Goal: Task Accomplishment & Management: Complete application form

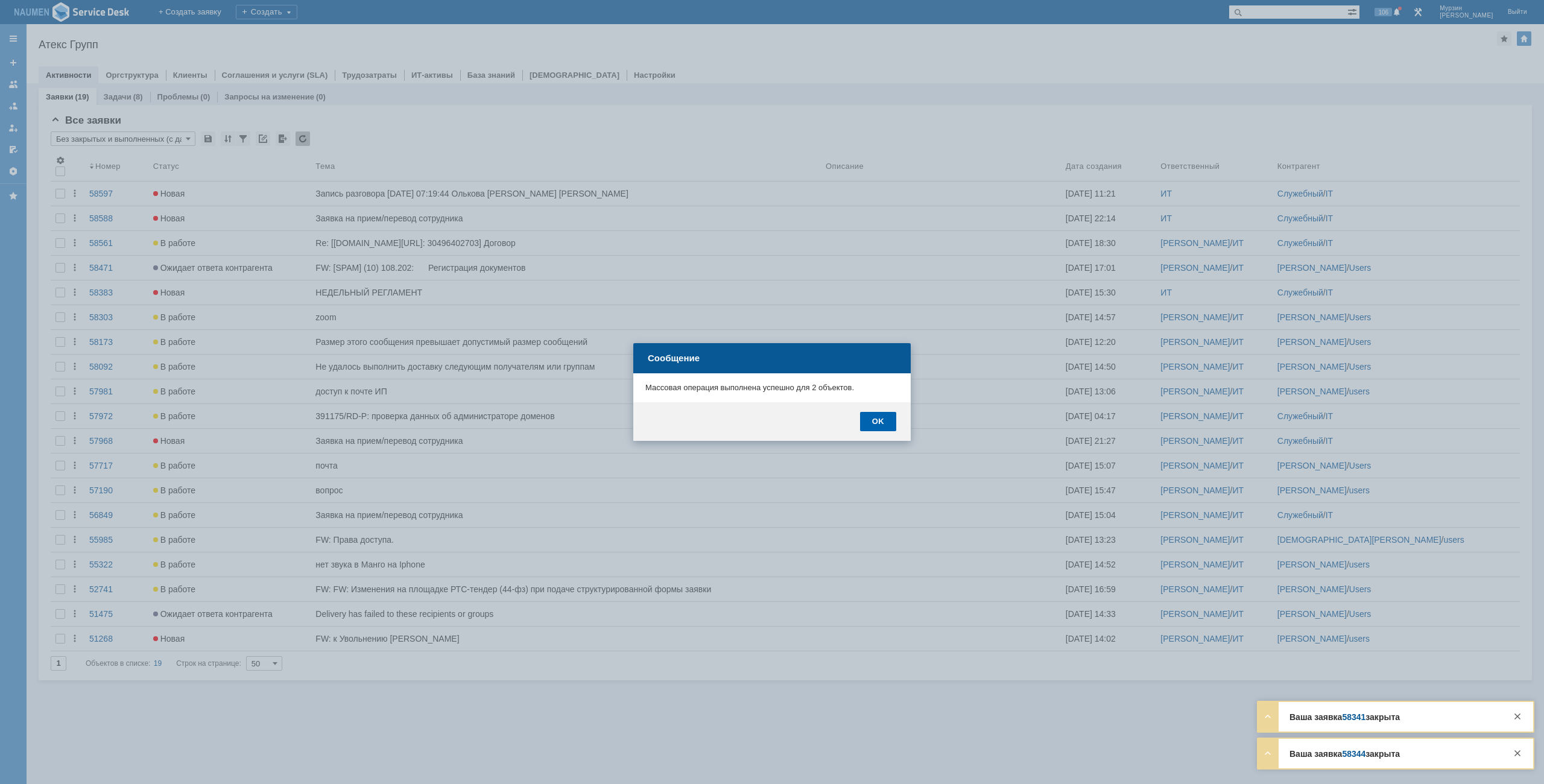
click at [883, 420] on div "OK" at bounding box center [878, 421] width 36 height 19
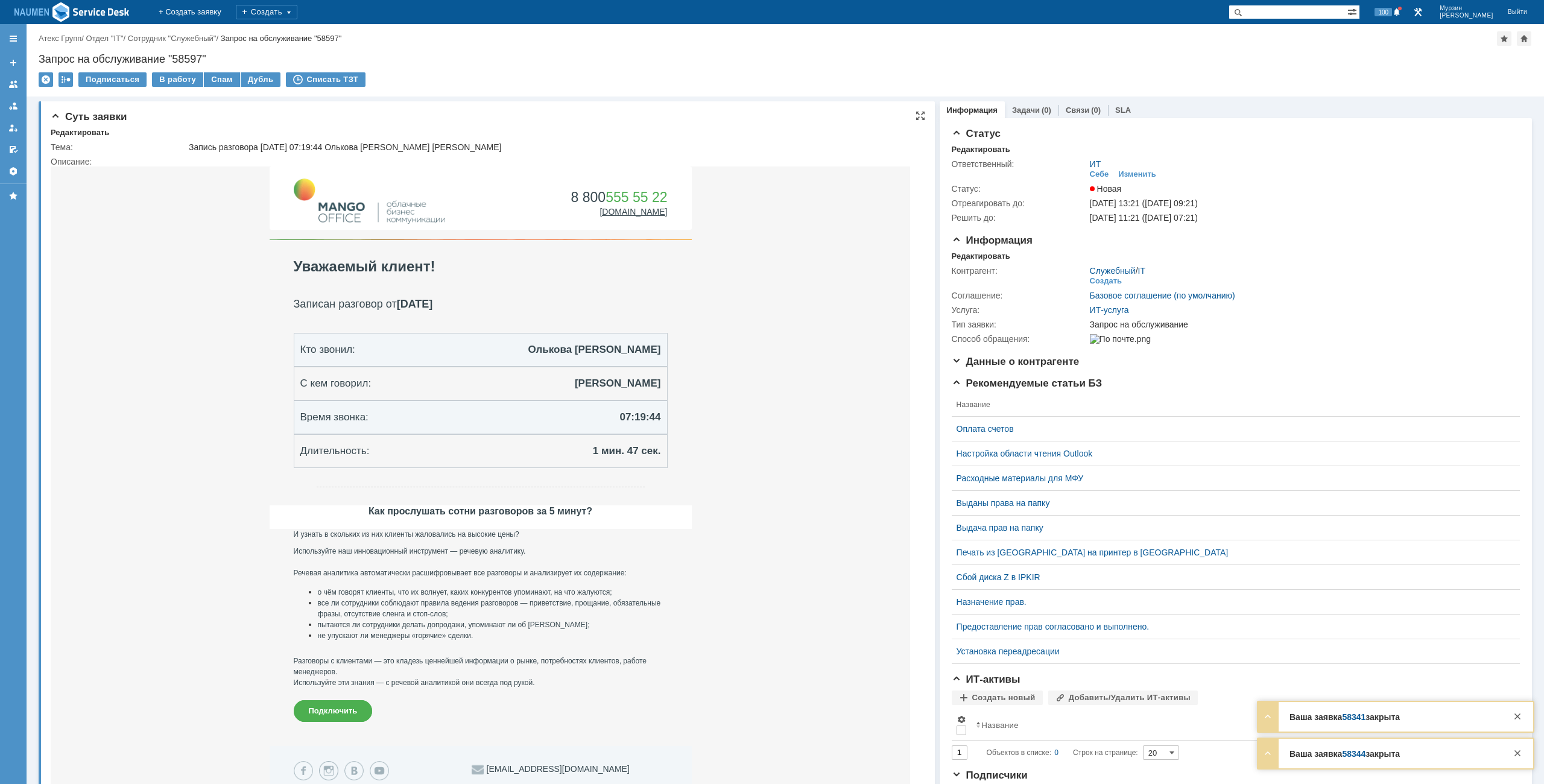
click at [86, 127] on div "Суть заявки Редактировать Тема: Запись разговора [DATE] 07:19:44 Олькова [PERSO…" at bounding box center [486, 514] width 896 height 827
click at [87, 133] on div "Редактировать" at bounding box center [79, 132] width 58 height 9
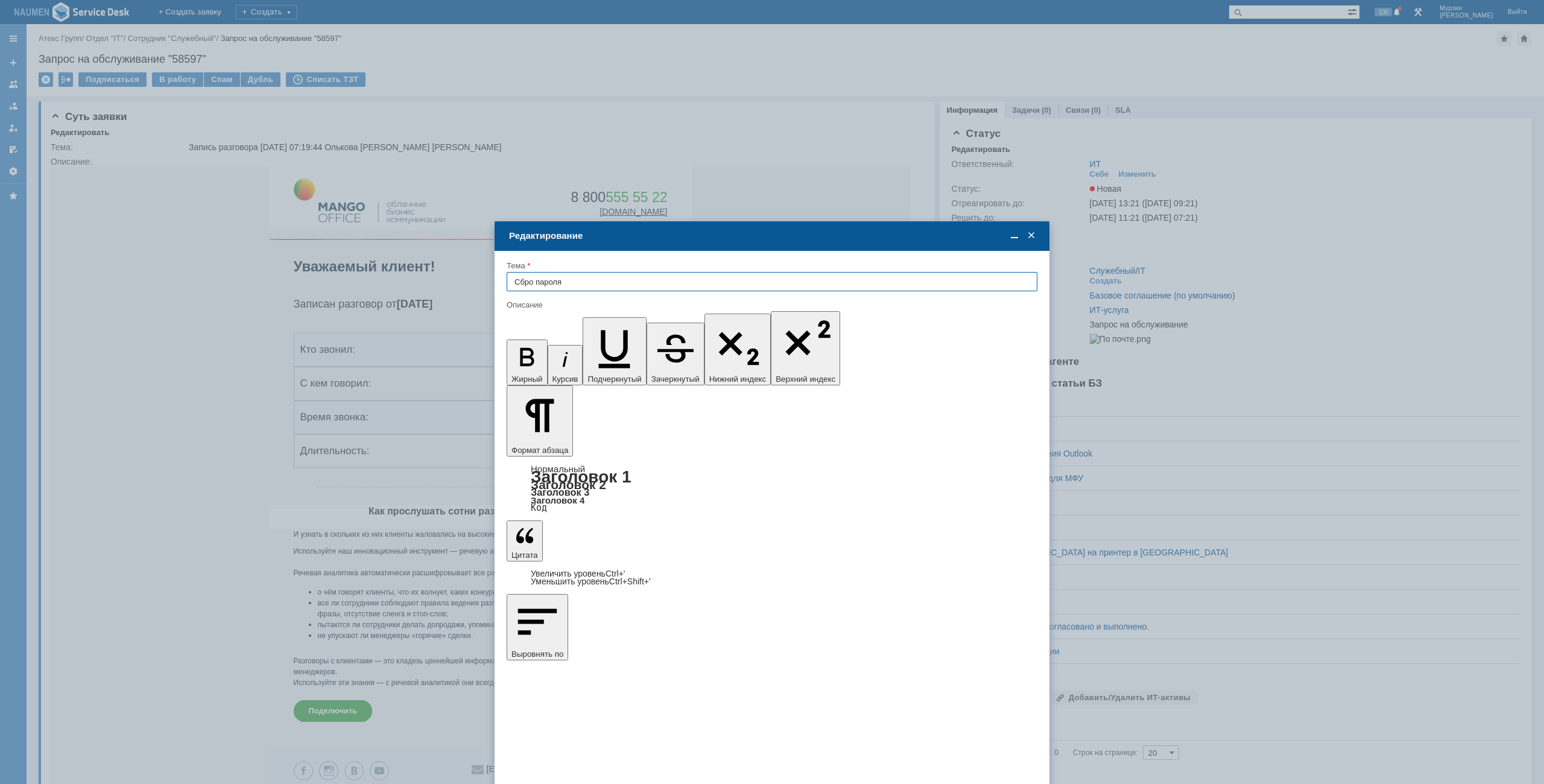
click at [535, 284] on input "Сбро пароля" at bounding box center [771, 281] width 530 height 19
click at [531, 281] on input "Сбро пароля" at bounding box center [771, 281] width 530 height 19
click at [579, 284] on input "Сброс пароля" at bounding box center [771, 281] width 530 height 19
type input "Сброс пароля"
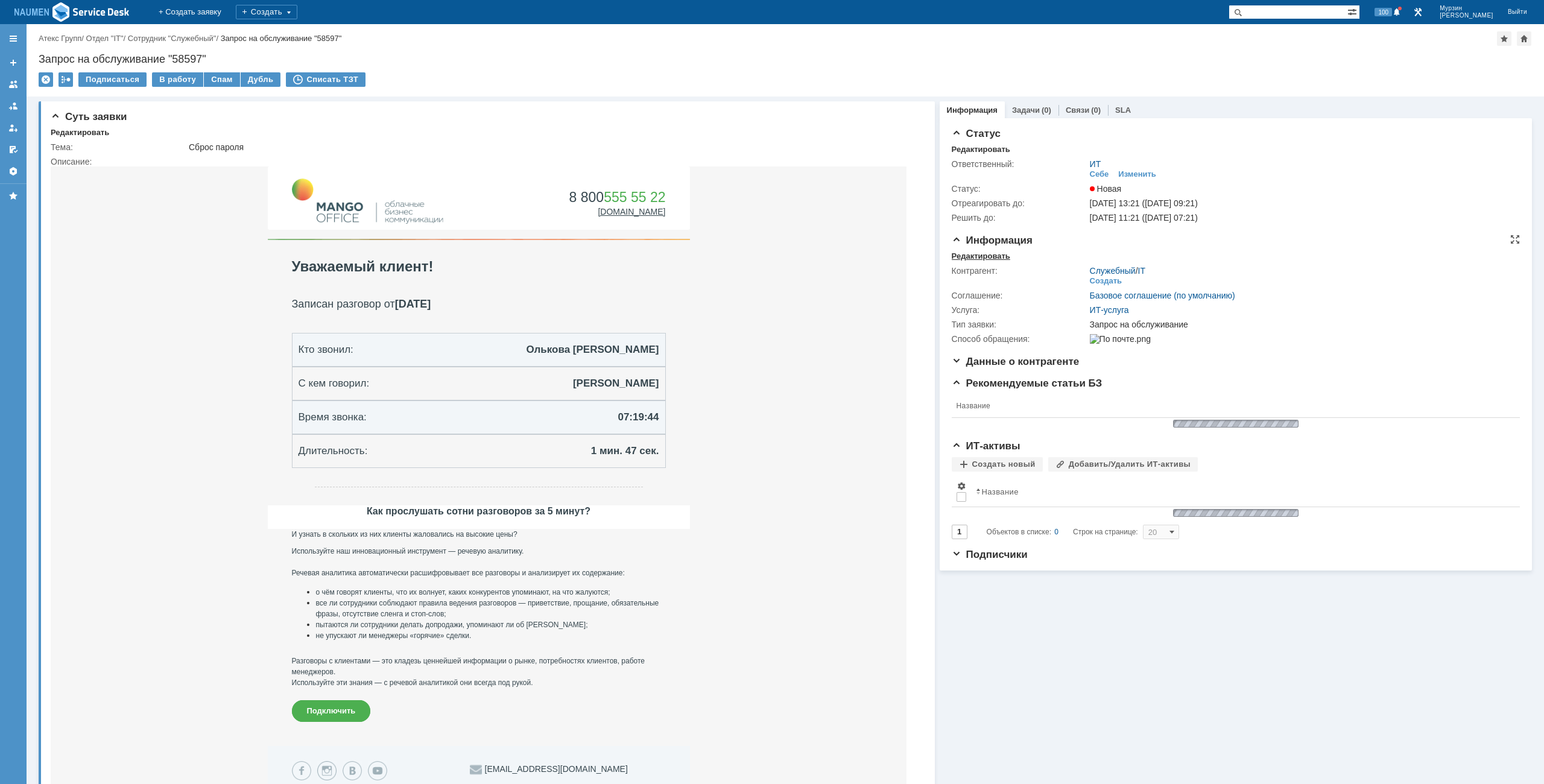
click at [975, 255] on div "Редактировать" at bounding box center [981, 256] width 58 height 9
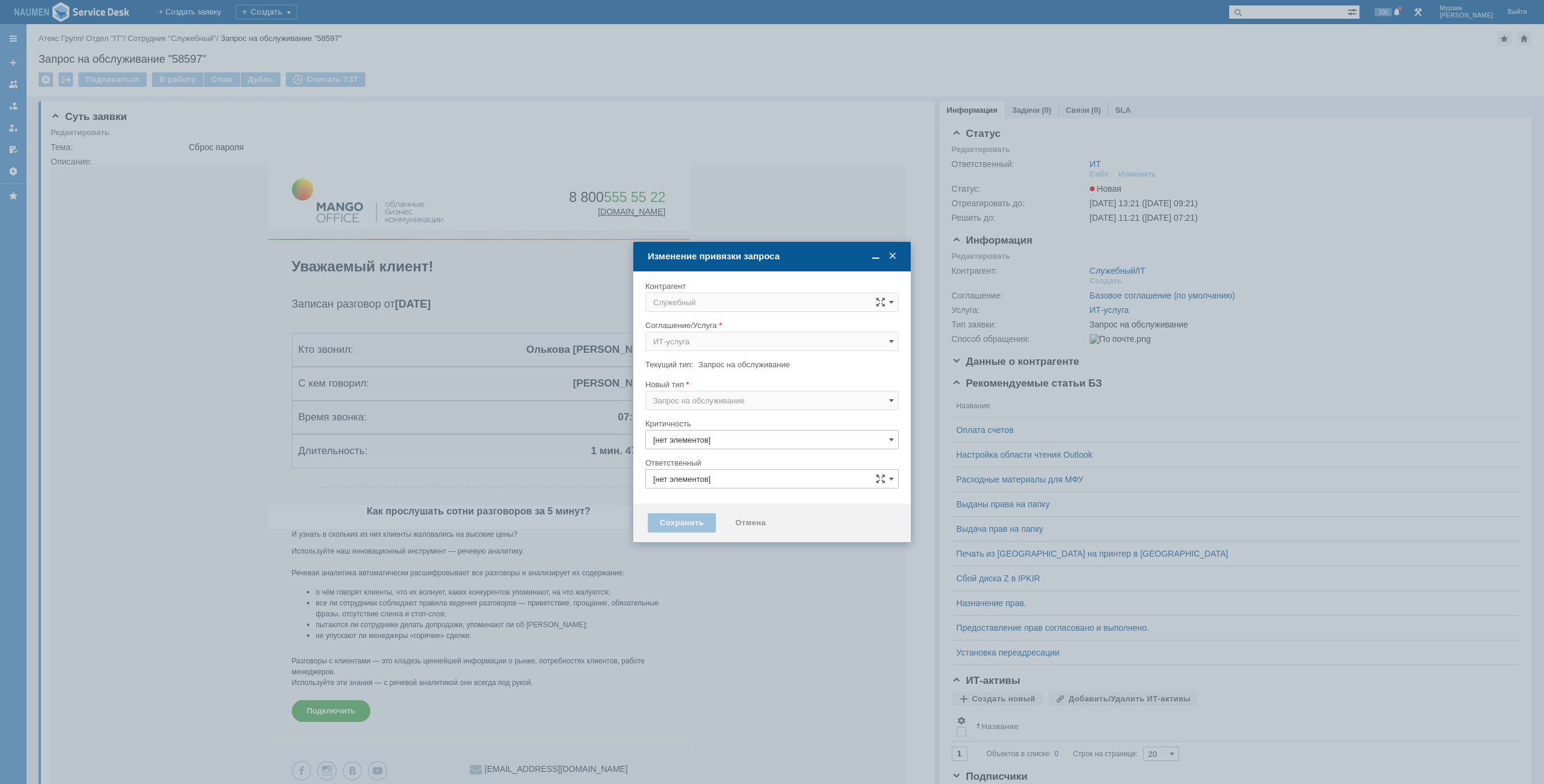
type input "ИТ"
type input "3. Низкая"
type input "[не указано]"
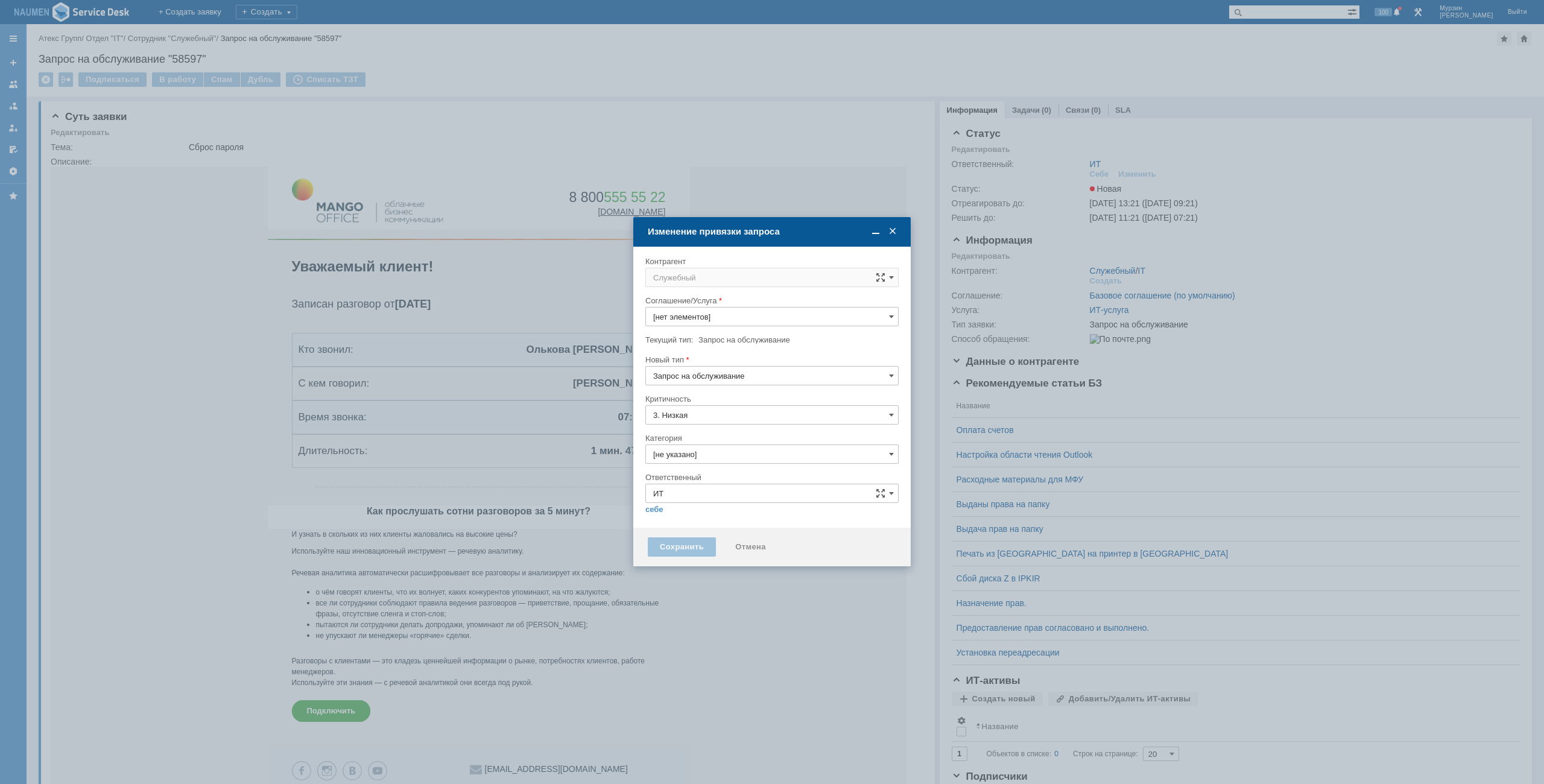
type input "ИТ-услуга"
click at [751, 275] on input "Служебный" at bounding box center [771, 277] width 253 height 19
click at [729, 392] on div "Олькова [PERSON_NAME]" at bounding box center [771, 387] width 252 height 20
type input "Олькова [PERSON_NAME]"
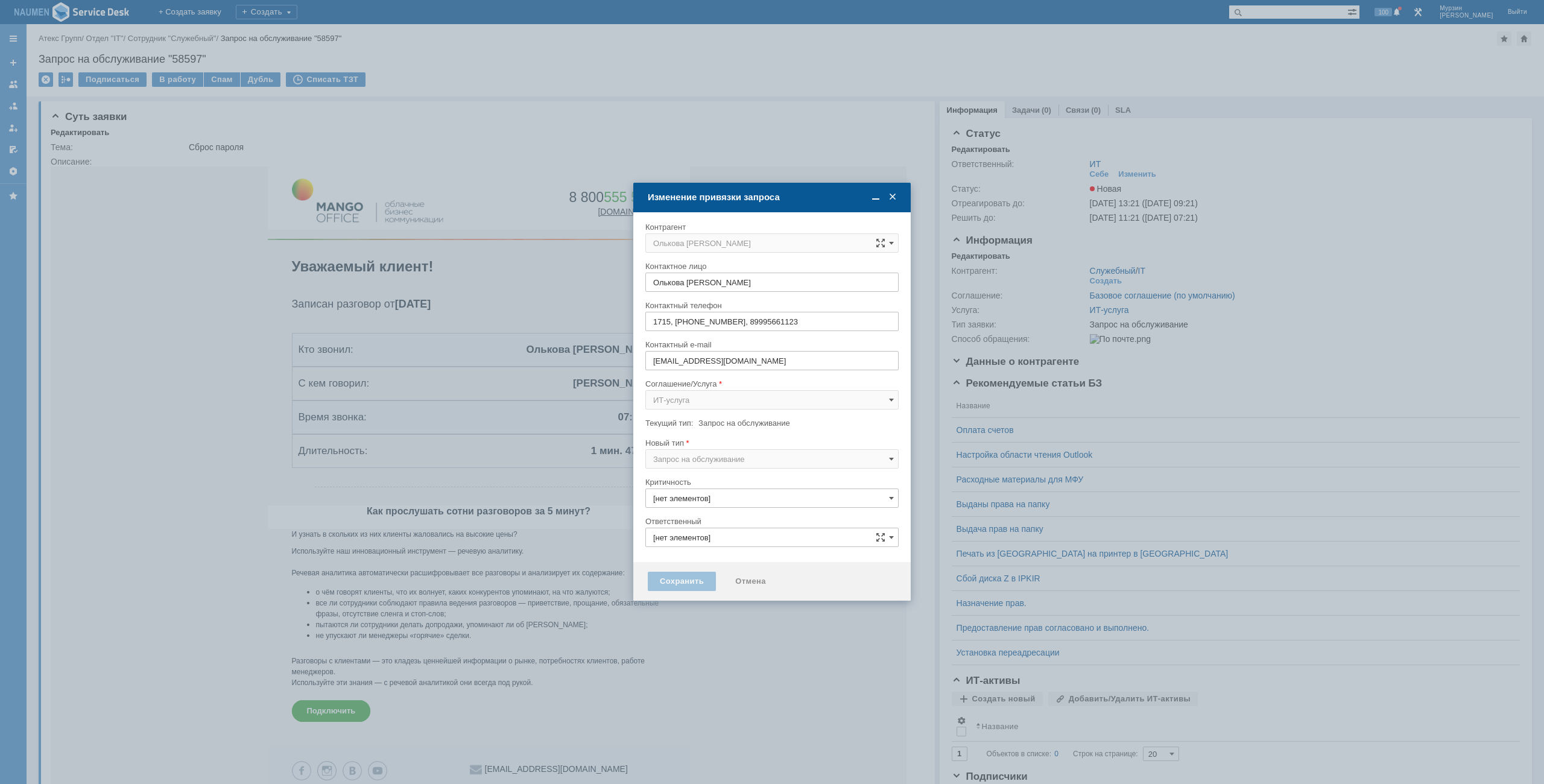
type input "ИТ"
type input "3. Низкая"
type input "[не указано]"
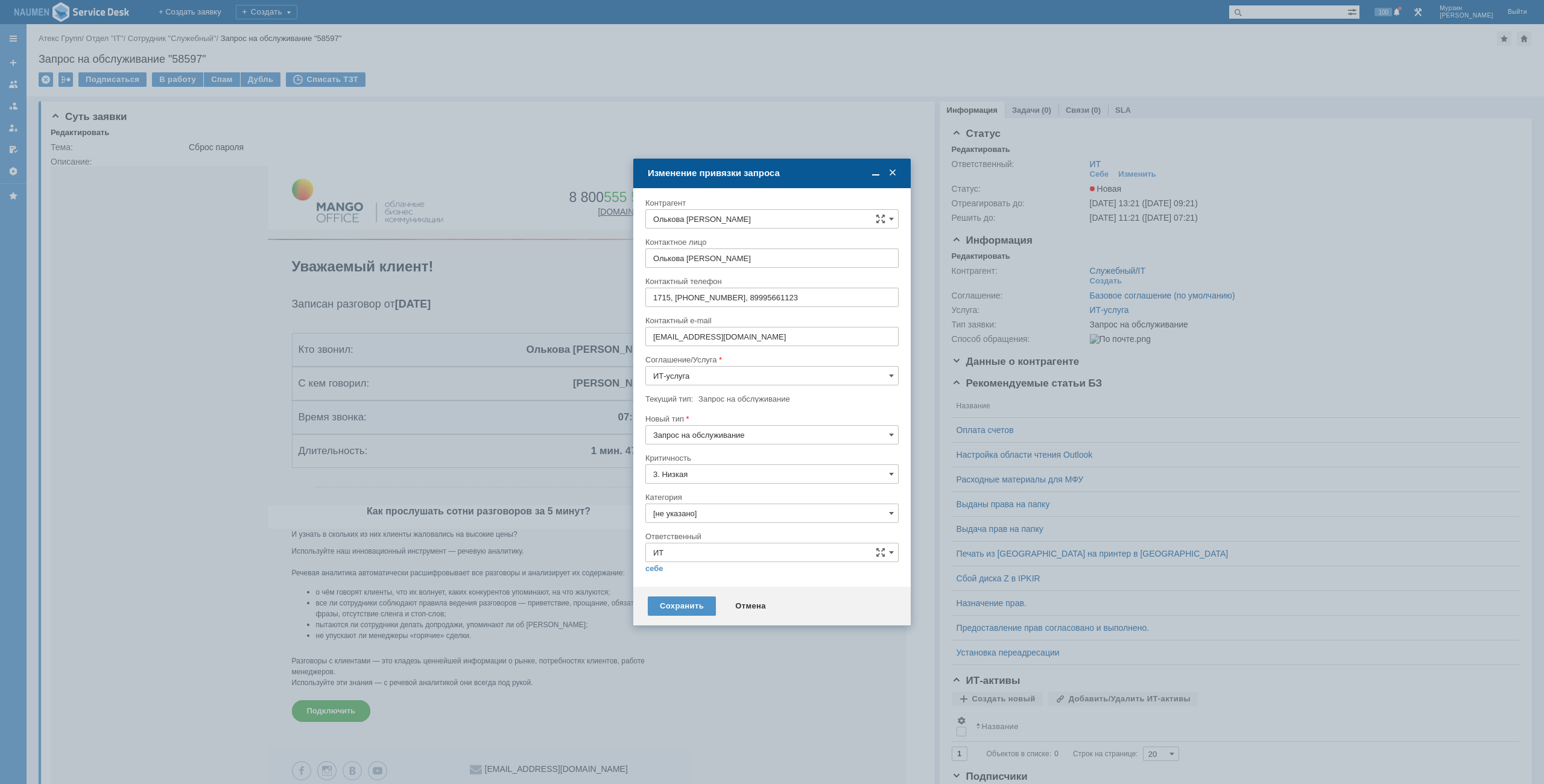
click at [721, 439] on input "Запрос на обслуживание" at bounding box center [771, 434] width 253 height 19
click at [714, 474] on span "Запрос на обслуживание" at bounding box center [771, 476] width 237 height 9
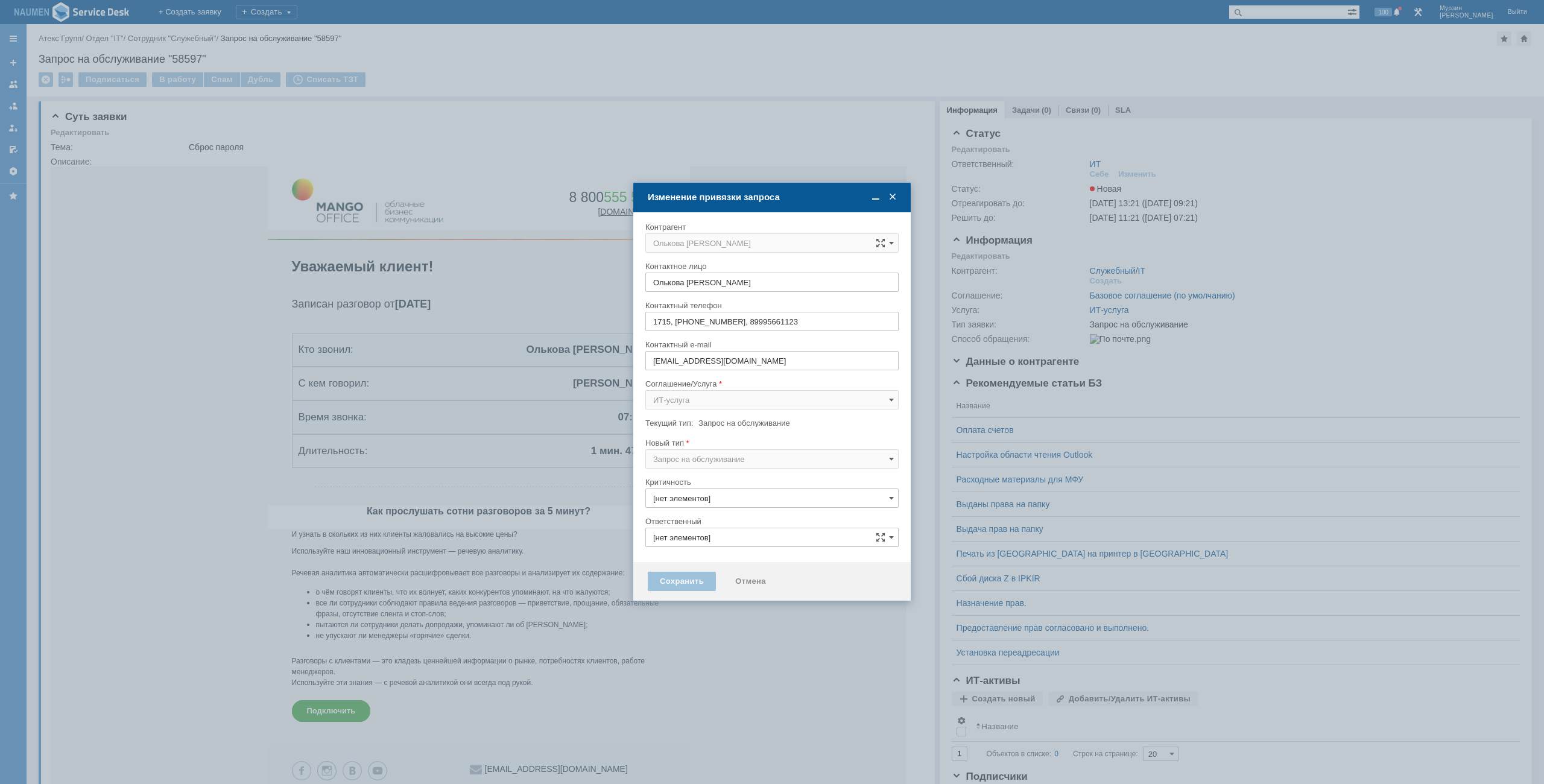
type input "3. Низкая"
type input "ИТ"
type input "[не указано]"
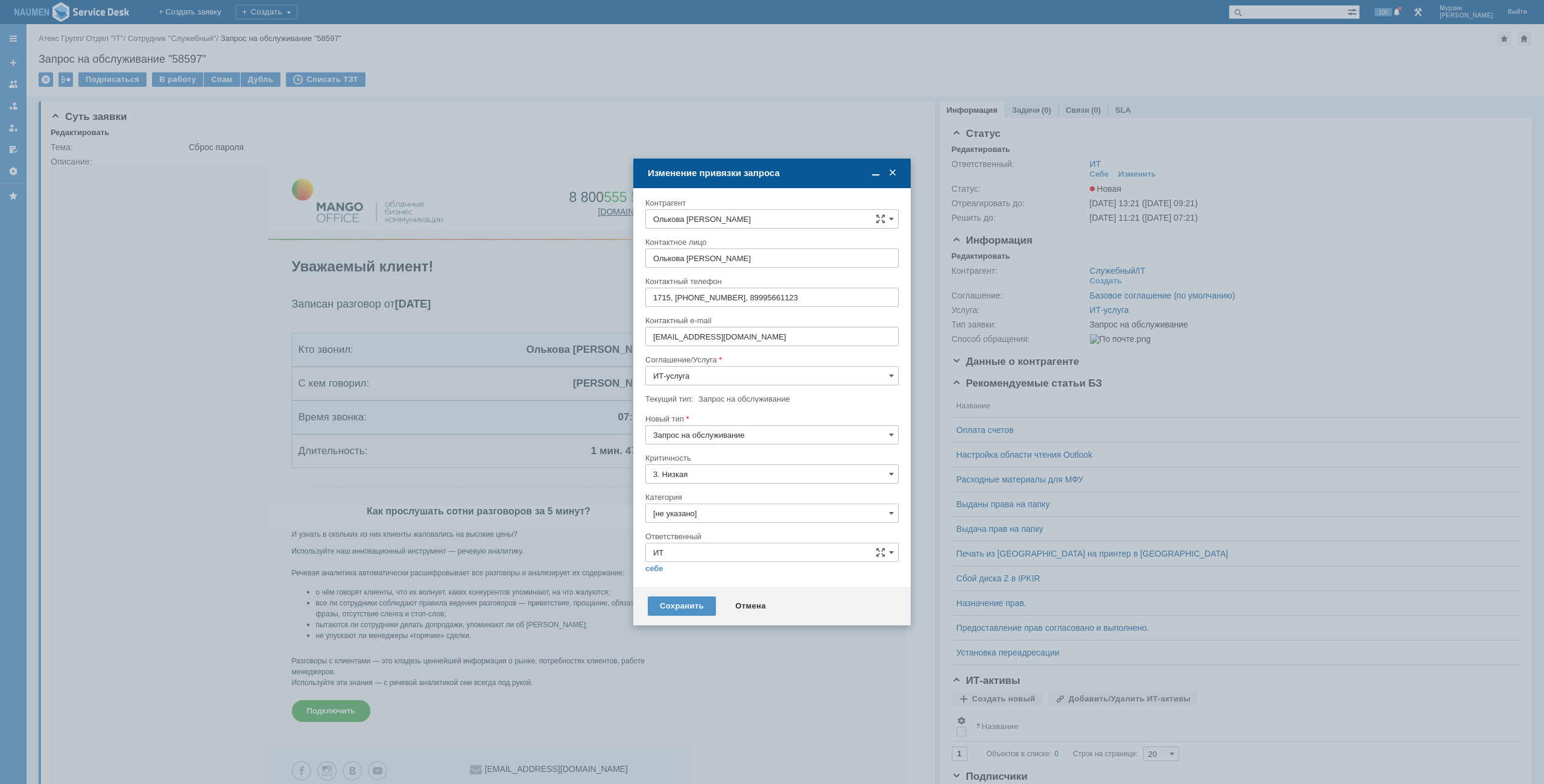
type input "Запрос на обслуживание"
click at [687, 509] on input "[не указано]" at bounding box center [771, 513] width 253 height 19
click at [688, 575] on div "Сброс пароля" at bounding box center [771, 581] width 252 height 19
type input "Сброс пароля"
click at [659, 568] on link "себе" at bounding box center [654, 568] width 18 height 9
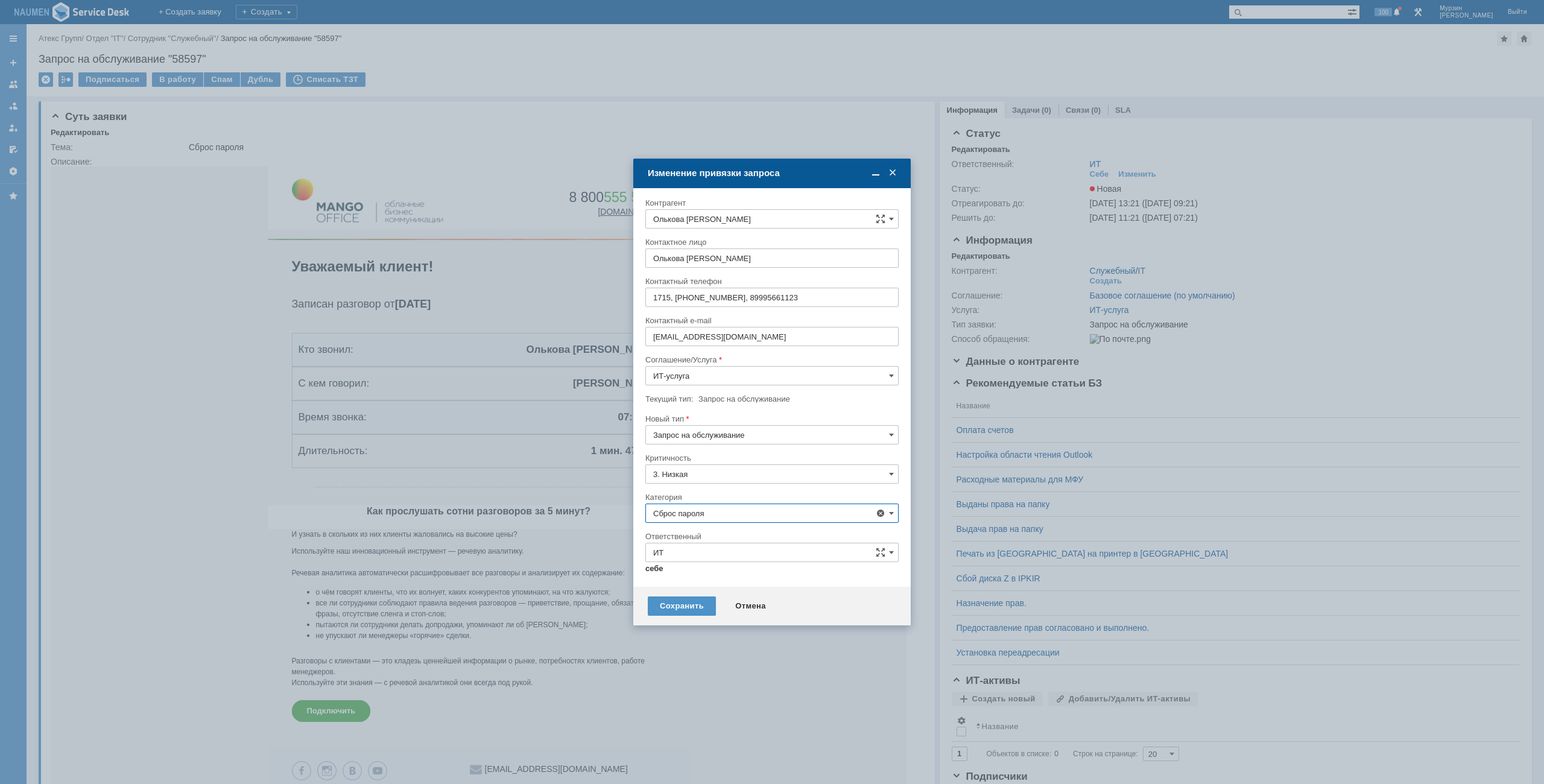
type input "[PERSON_NAME]"
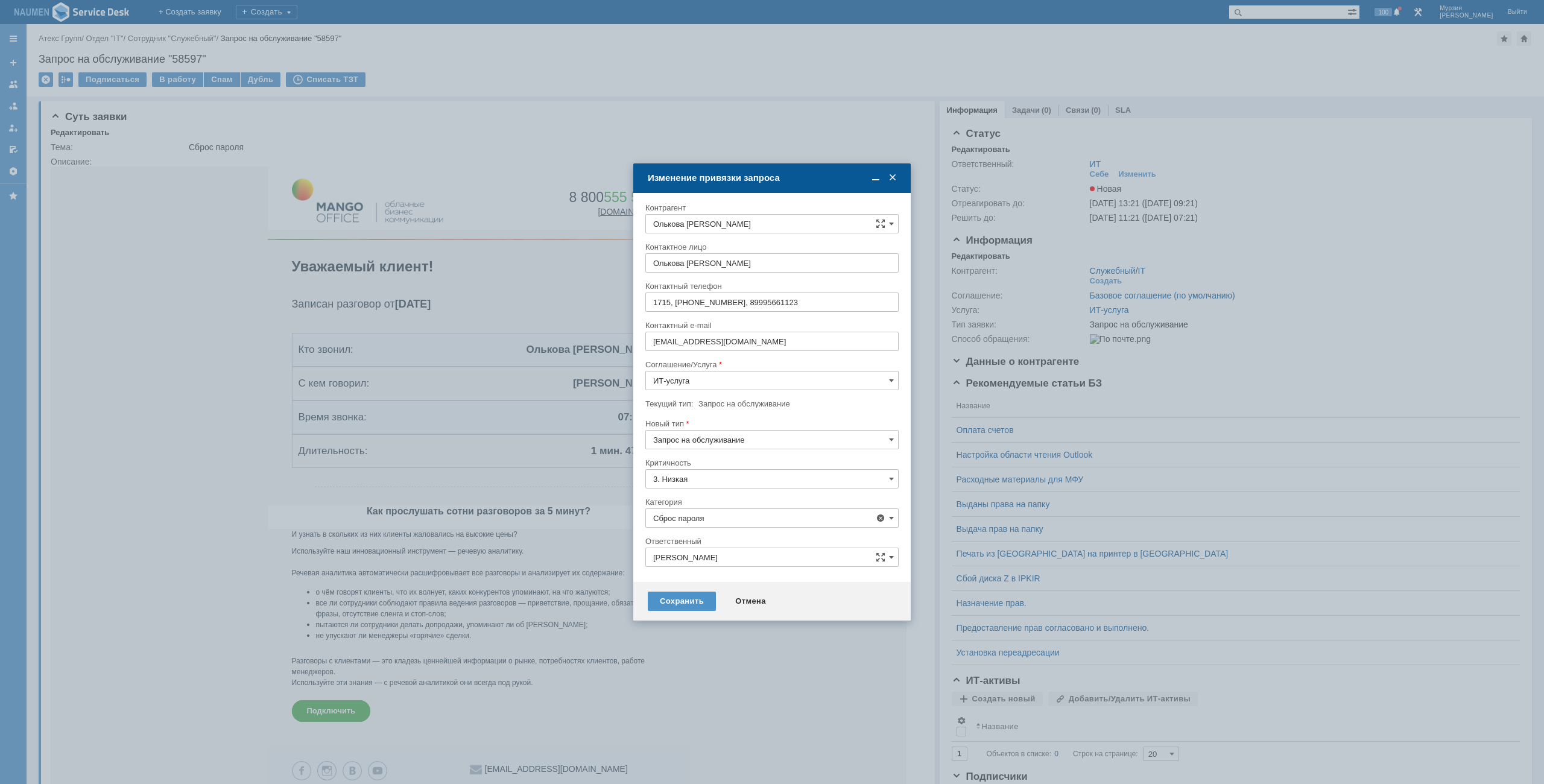
type input "Сброс пароля"
click at [680, 597] on div "Сохранить" at bounding box center [682, 601] width 68 height 19
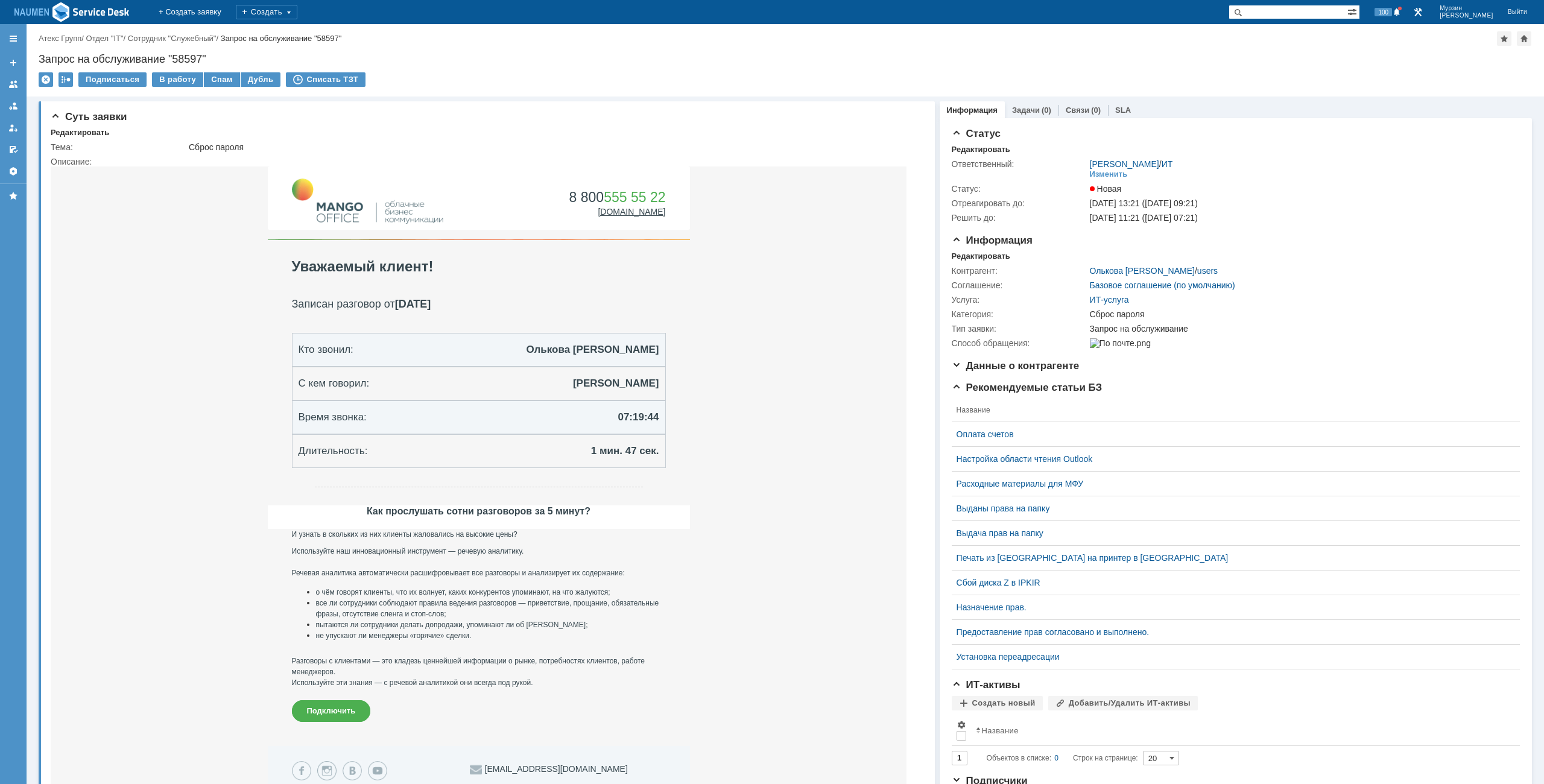
click at [172, 71] on div "Назад | Атекс Групп / Отдел "IT" / Сотрудник "Служебный" / Запрос на обслуживан…" at bounding box center [785, 60] width 1517 height 72
click at [183, 81] on div "В работу" at bounding box center [177, 79] width 51 height 14
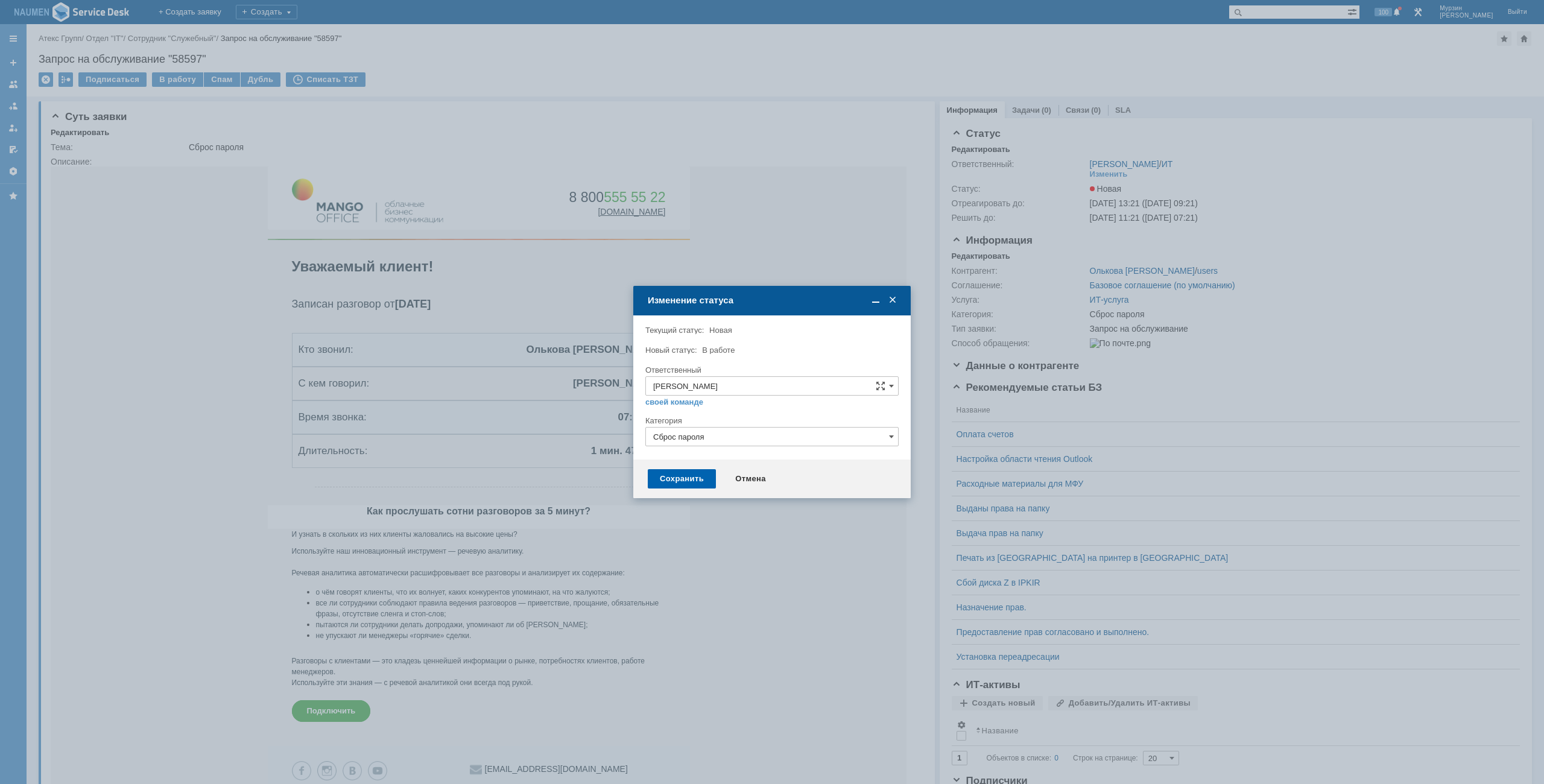
click at [683, 475] on div "Сохранить" at bounding box center [682, 478] width 68 height 19
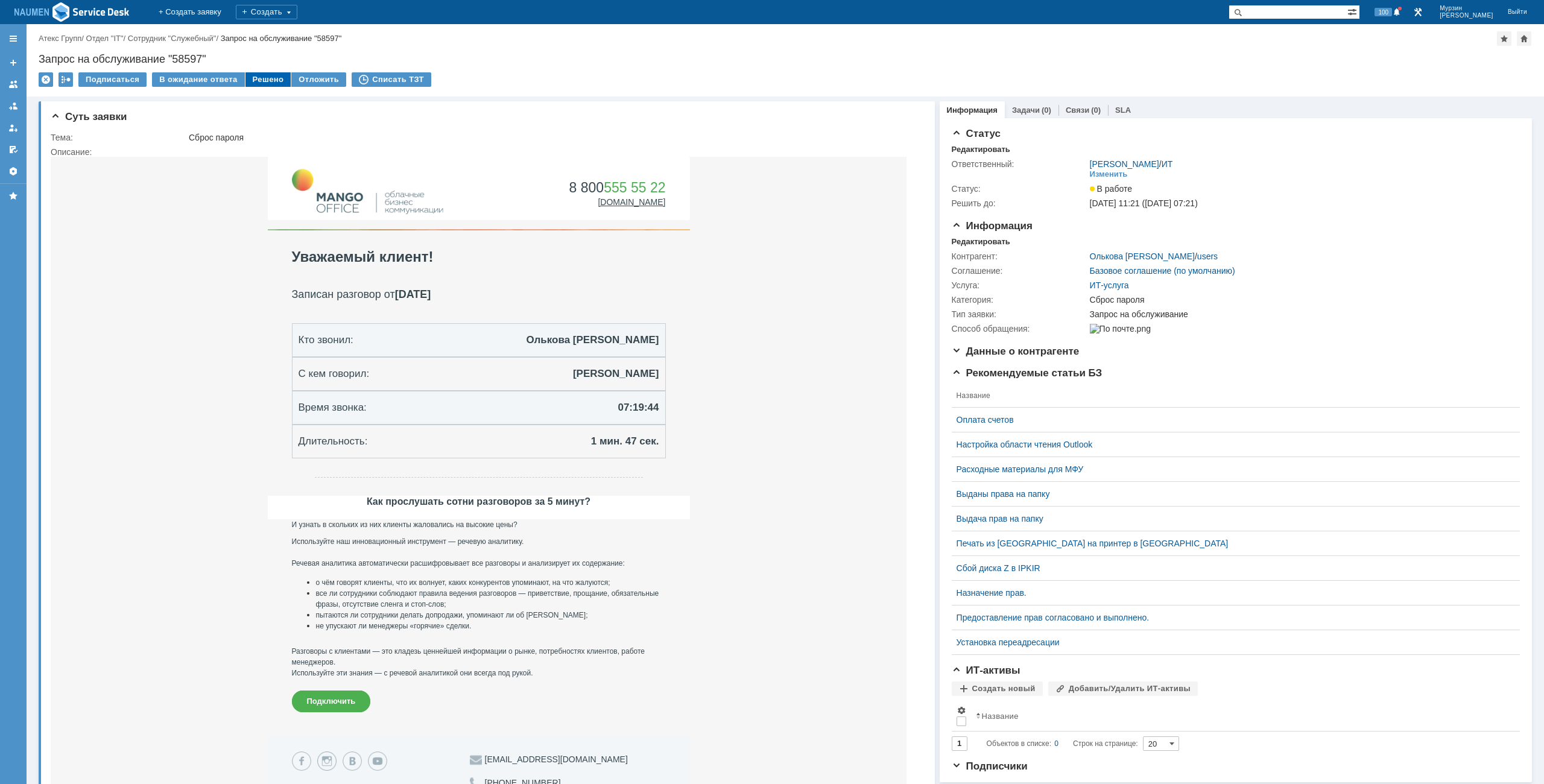
click at [258, 74] on div "Решено" at bounding box center [268, 79] width 46 height 14
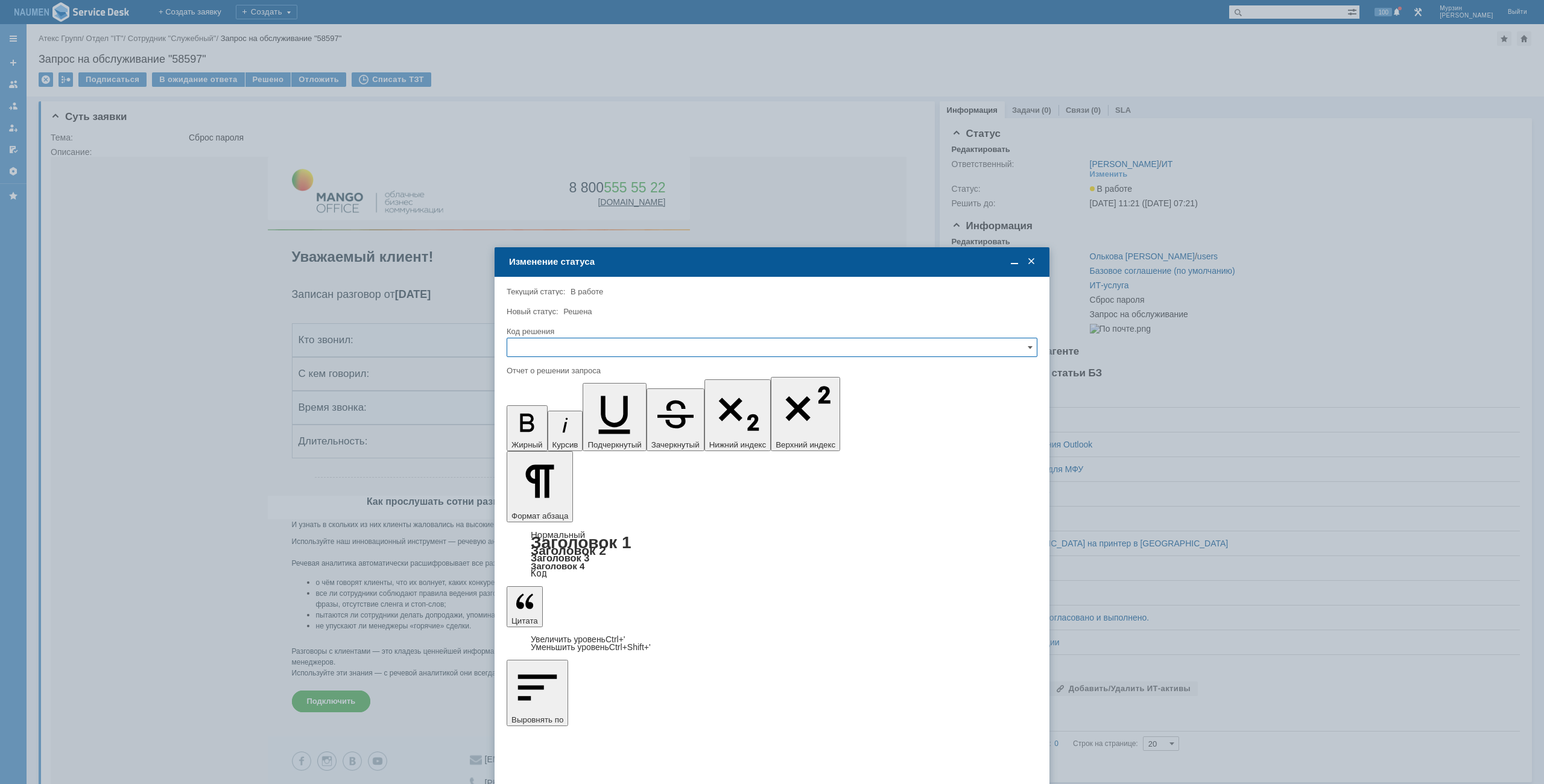
click at [667, 343] on input "text" at bounding box center [771, 347] width 530 height 19
click at [595, 420] on div "Решено" at bounding box center [772, 429] width 530 height 19
type input "Решено"
